Goal: Find specific fact: Find specific fact

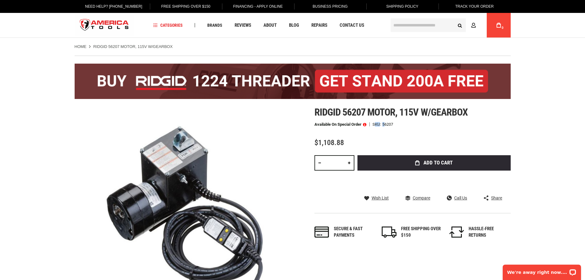
drag, startPoint x: 376, startPoint y: 125, endPoint x: 385, endPoint y: 124, distance: 9.6
click at [385, 124] on div "SKU 56207" at bounding box center [381, 124] width 24 height 4
click at [373, 124] on strong "SKU" at bounding box center [377, 124] width 10 height 4
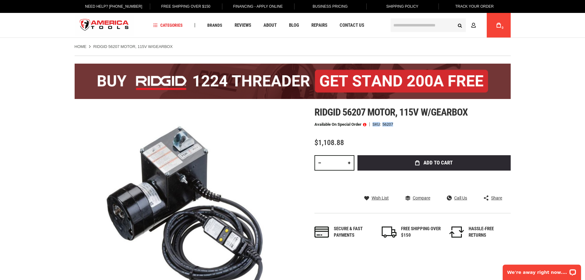
drag, startPoint x: 373, startPoint y: 124, endPoint x: 399, endPoint y: 119, distance: 26.2
click at [399, 119] on div "Ridgid 56207 motor, 115v w/gearbox Available on Special Order SKU 56207 $1,108.…" at bounding box center [412, 179] width 196 height 144
copy div "SKU 56207"
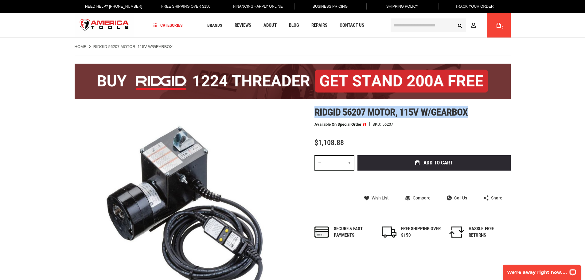
drag, startPoint x: 311, startPoint y: 107, endPoint x: 469, endPoint y: 114, distance: 158.6
click at [469, 114] on div "Skip to the end of the images gallery Skip to the beginning of the images galle…" at bounding box center [293, 216] width 436 height 218
copy span "Ridgid 56207 motor, 115v w/gearbox"
